Goal: Communication & Community: Answer question/provide support

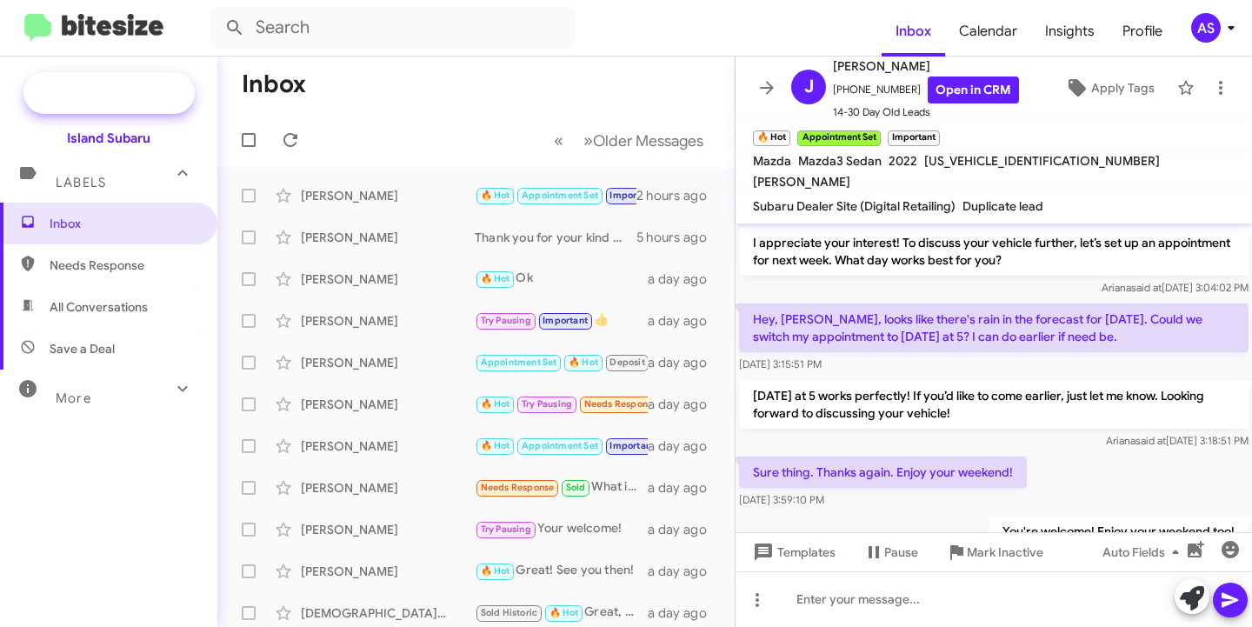
scroll to position [1020, 0]
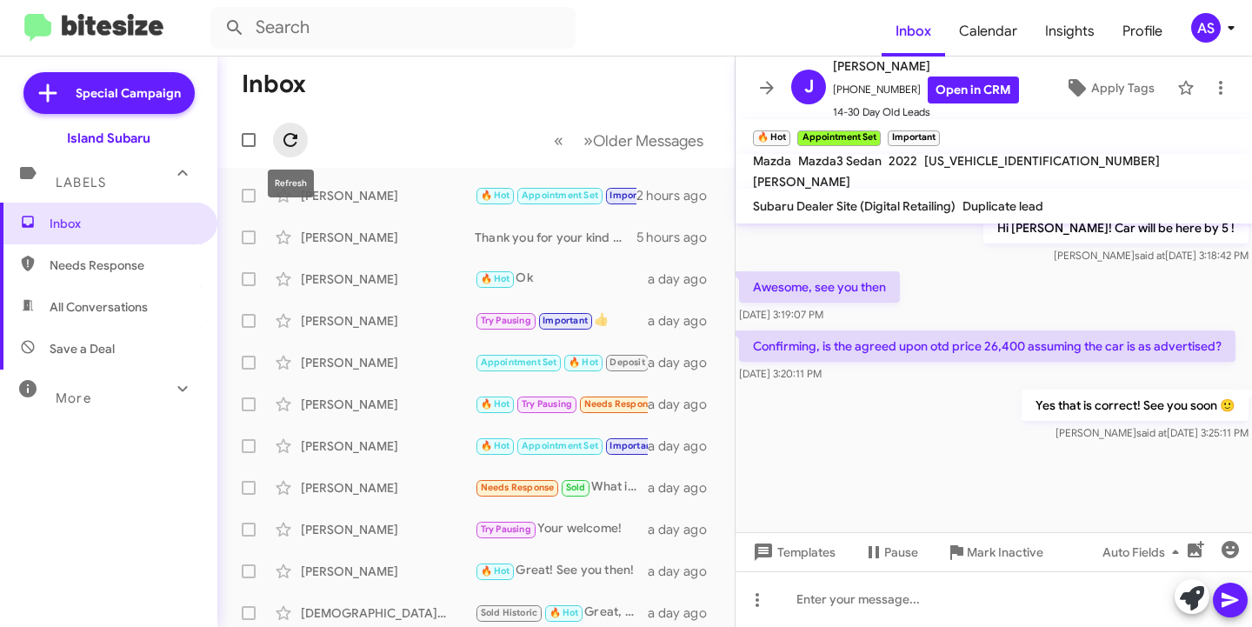
click at [297, 138] on icon at bounding box center [290, 140] width 14 height 14
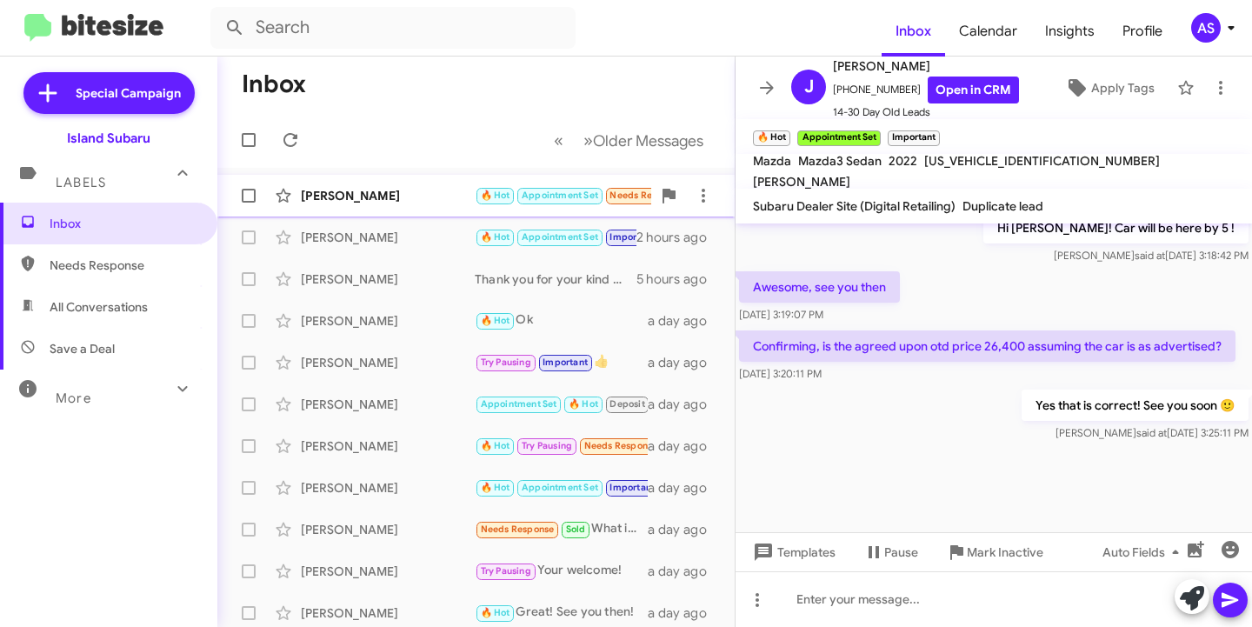
click at [391, 197] on div "[PERSON_NAME]" at bounding box center [388, 195] width 174 height 17
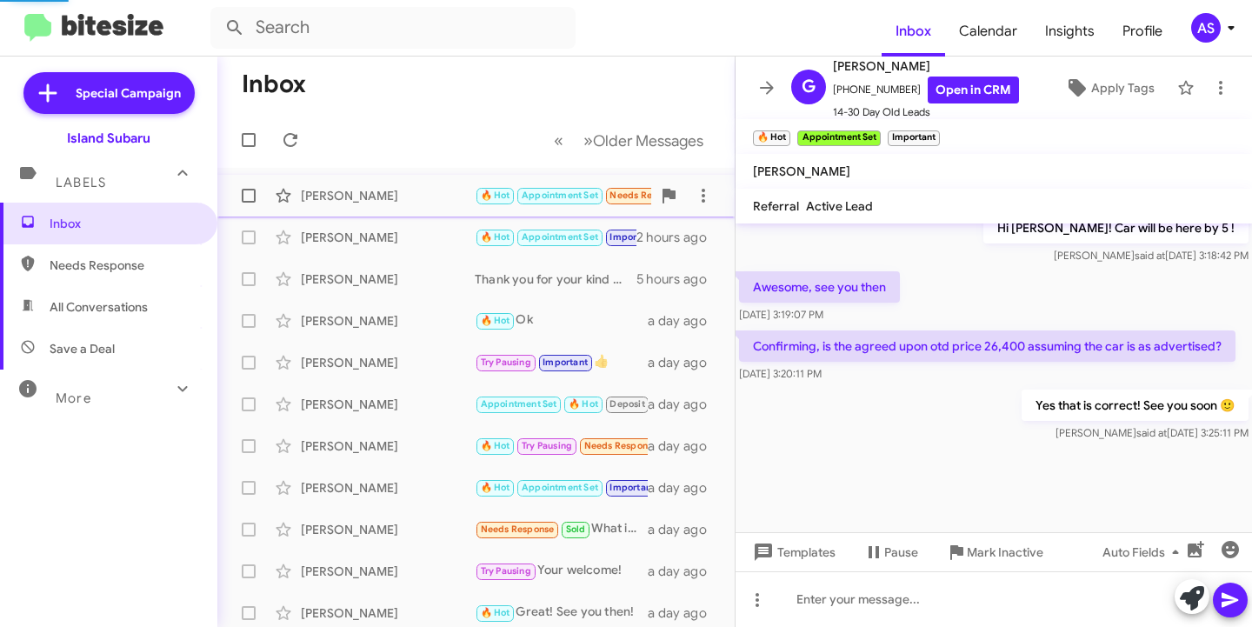
scroll to position [1444, 0]
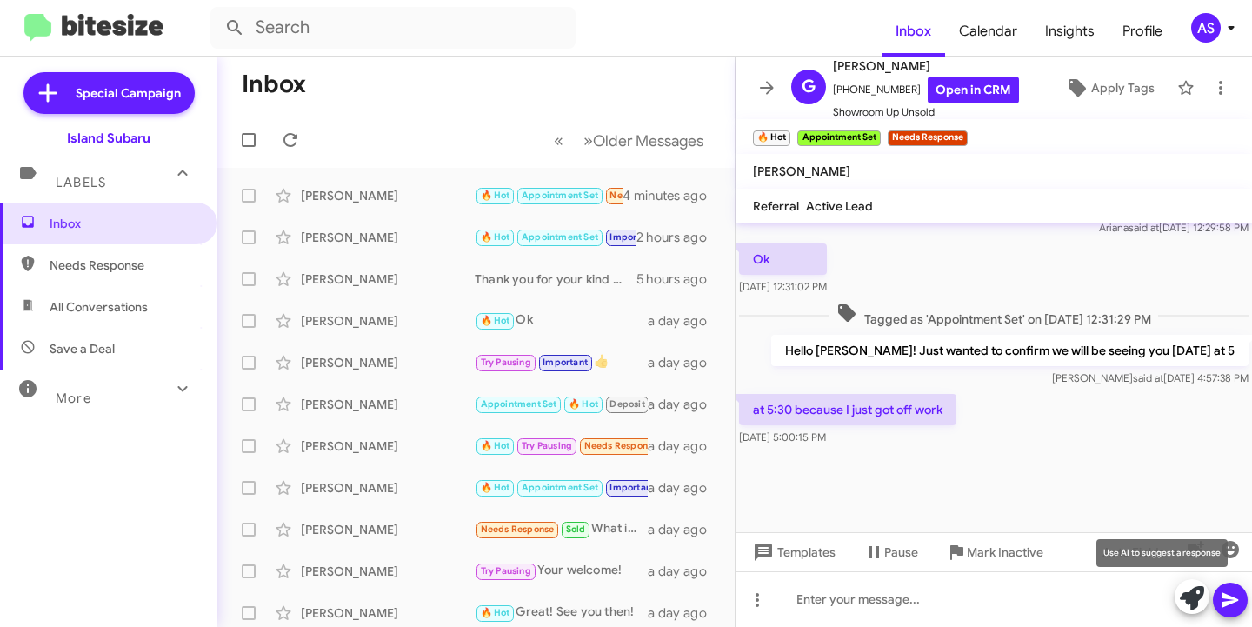
click at [1194, 589] on icon at bounding box center [1192, 598] width 24 height 24
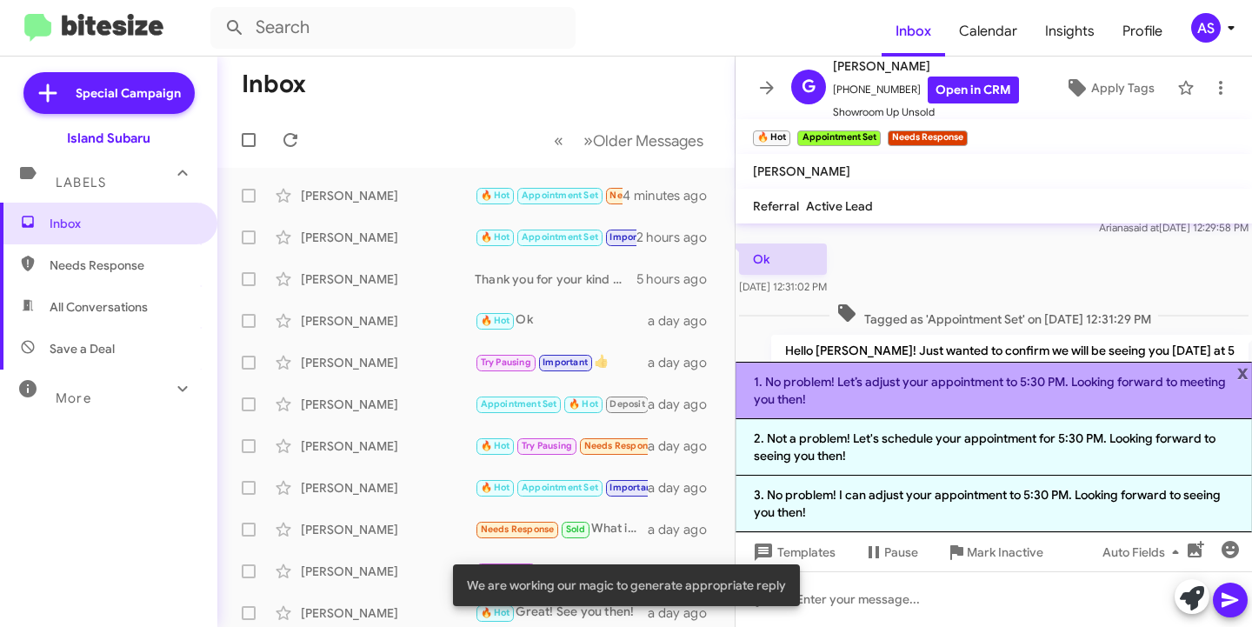
click at [1037, 401] on li "1. No problem! Let’s adjust your appointment to 5:30 PM. Looking forward to mee…" at bounding box center [993, 390] width 516 height 57
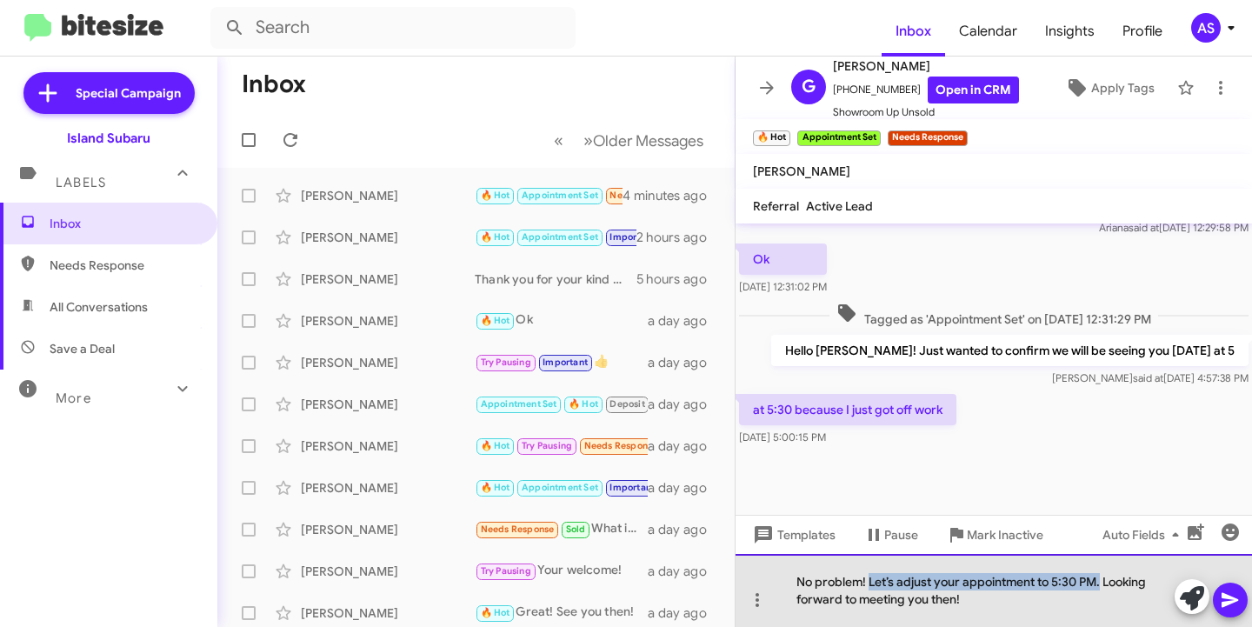
drag, startPoint x: 1101, startPoint y: 584, endPoint x: 868, endPoint y: 563, distance: 234.8
click at [868, 563] on div "No problem! Let’s adjust your appointment to 5:30 PM. Looking forward to meetin…" at bounding box center [993, 590] width 516 height 73
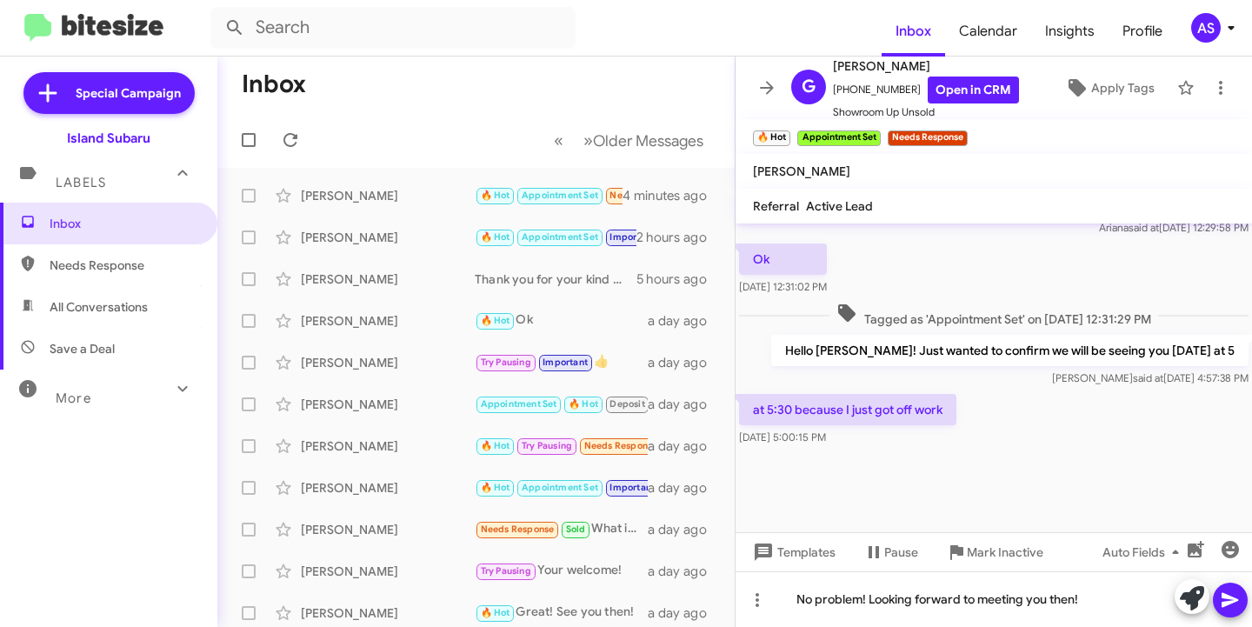
click at [1235, 595] on icon at bounding box center [1230, 599] width 21 height 21
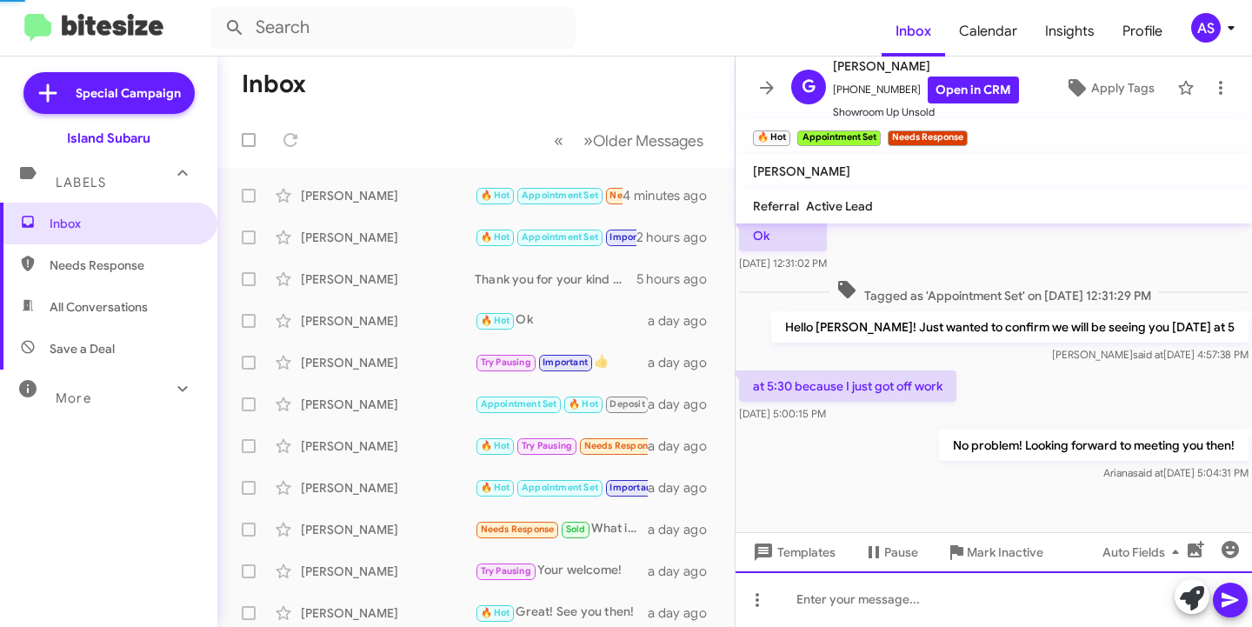
scroll to position [1507, 0]
